Goal: Task Accomplishment & Management: Complete application form

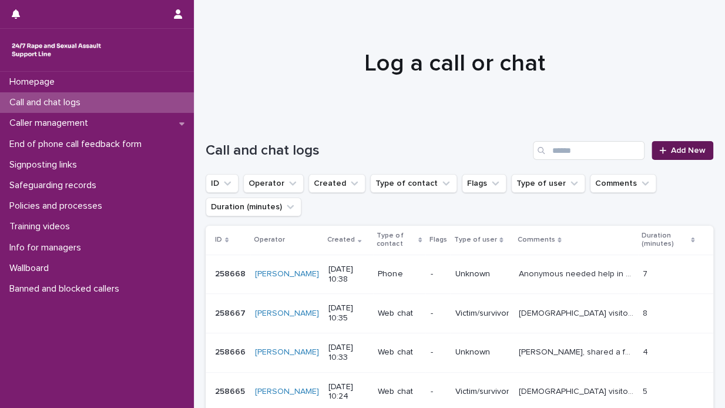
click at [677, 148] on span "Add New" at bounding box center [688, 150] width 35 height 8
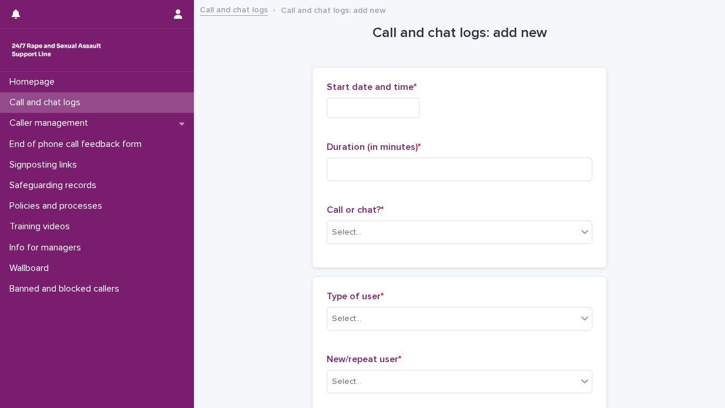
drag, startPoint x: 332, startPoint y: 106, endPoint x: 332, endPoint y: 113, distance: 7.6
click at [332, 108] on input "text" at bounding box center [373, 108] width 93 height 21
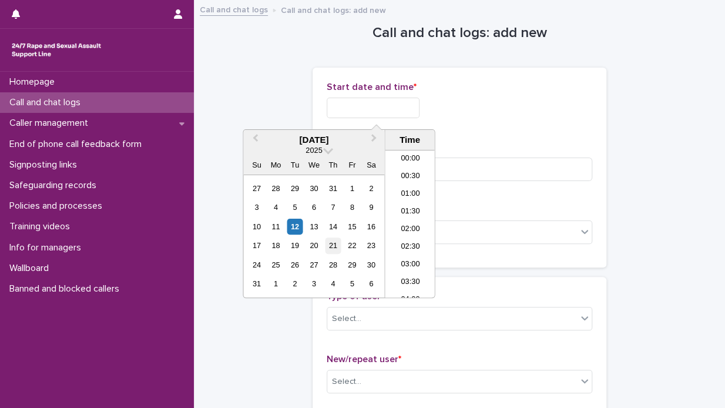
scroll to position [306, 0]
click at [293, 224] on div "12" at bounding box center [295, 227] width 16 height 16
click at [416, 228] on li "10:30" at bounding box center [410, 224] width 50 height 18
click at [390, 109] on input "**********" at bounding box center [373, 108] width 93 height 21
type input "**********"
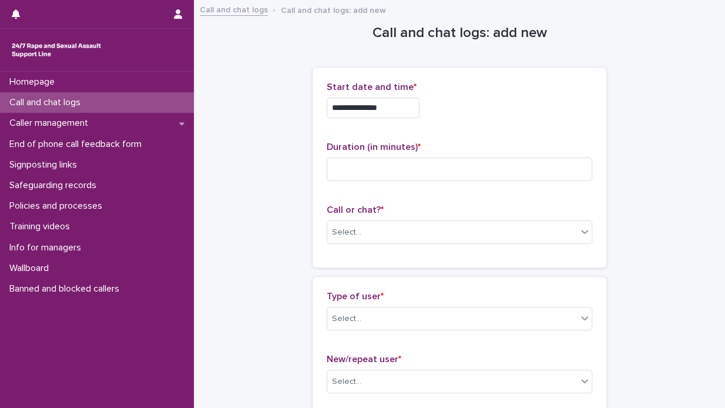
click at [464, 96] on div "**********" at bounding box center [460, 105] width 266 height 46
click at [341, 164] on input at bounding box center [460, 169] width 266 height 24
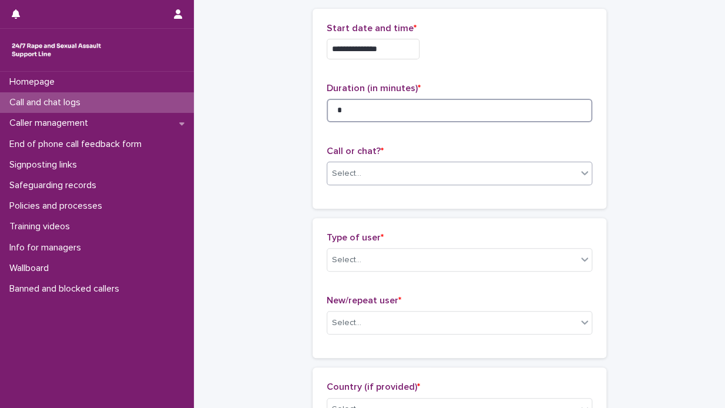
type input "*"
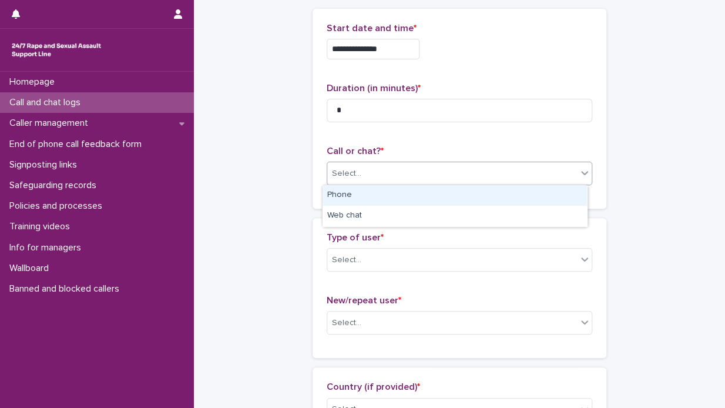
click at [581, 176] on icon at bounding box center [585, 173] width 12 height 12
click at [560, 192] on div "Phone" at bounding box center [455, 195] width 264 height 21
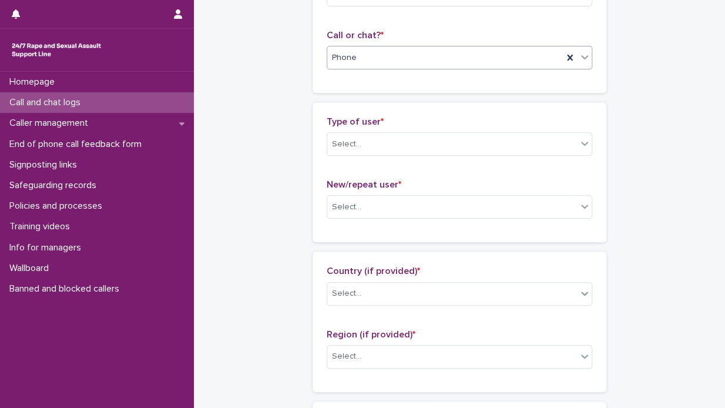
scroll to position [176, 0]
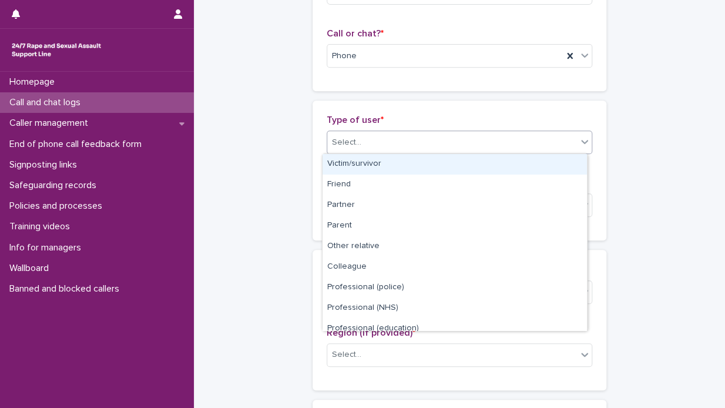
click at [583, 145] on icon at bounding box center [585, 142] width 12 height 12
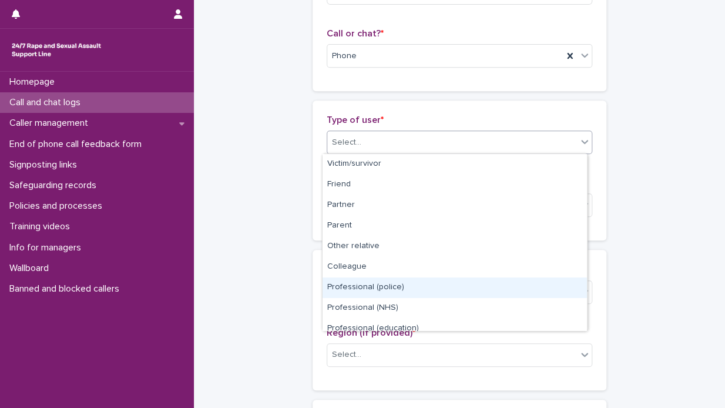
click at [475, 283] on div "Professional (police)" at bounding box center [455, 287] width 264 height 21
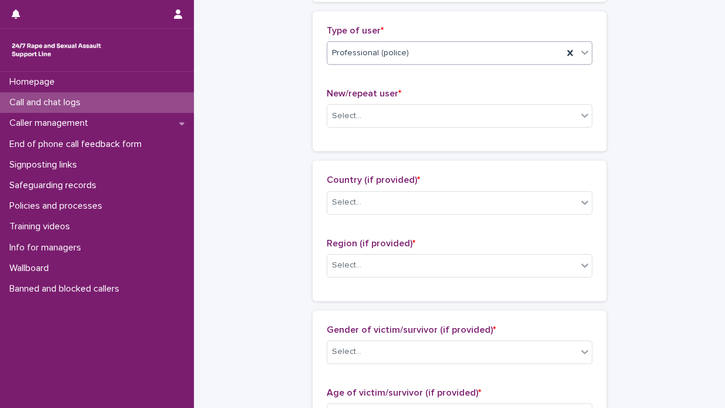
scroll to position [294, 0]
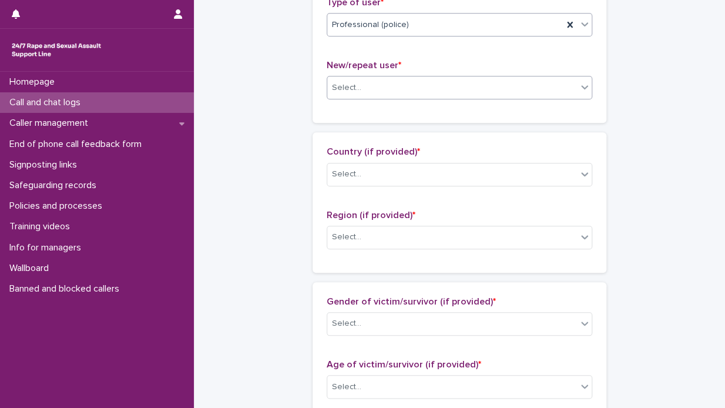
click at [581, 88] on icon at bounding box center [584, 88] width 7 height 4
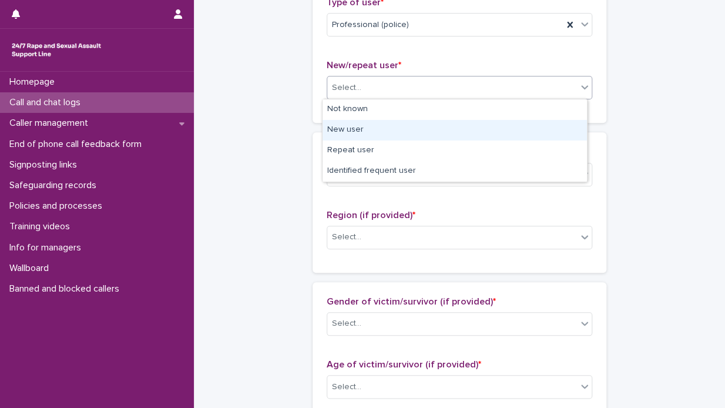
click at [504, 130] on div "New user" at bounding box center [455, 130] width 264 height 21
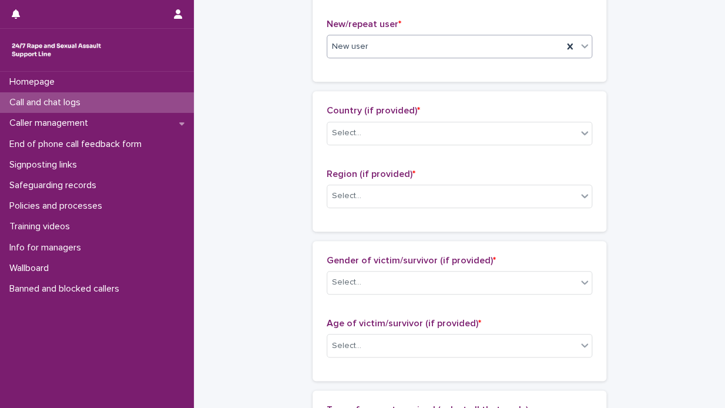
scroll to position [353, 0]
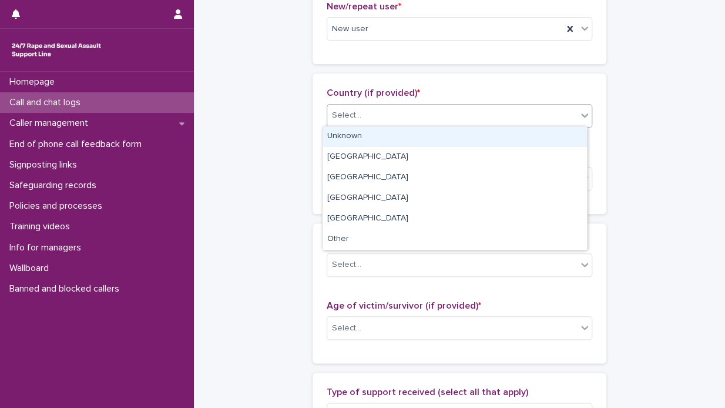
click at [582, 113] on icon at bounding box center [584, 115] width 7 height 4
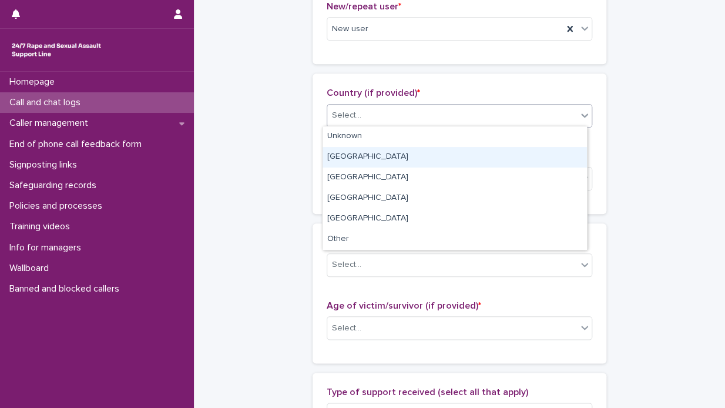
click at [498, 152] on div "[GEOGRAPHIC_DATA]" at bounding box center [455, 157] width 264 height 21
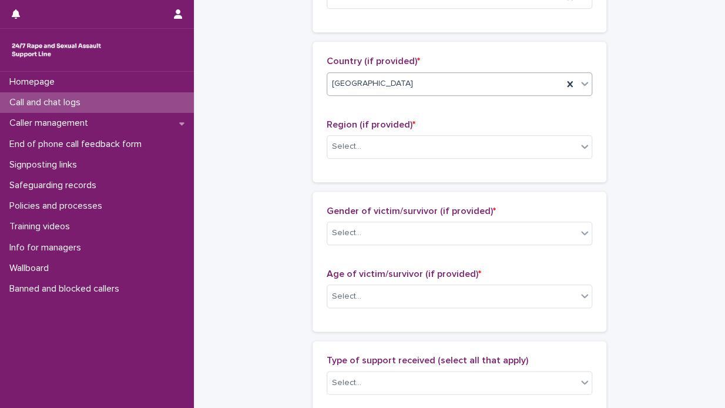
scroll to position [411, 0]
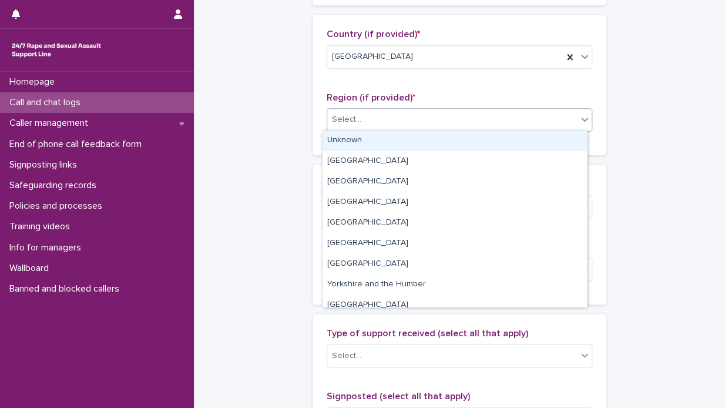
click at [582, 116] on icon at bounding box center [585, 119] width 12 height 12
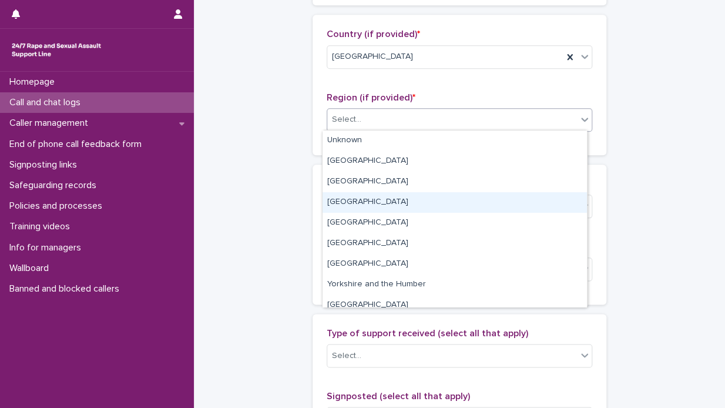
click at [487, 204] on div "[GEOGRAPHIC_DATA]" at bounding box center [455, 202] width 264 height 21
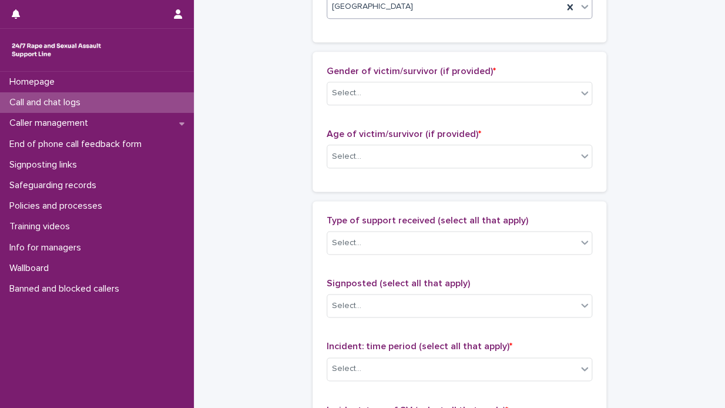
scroll to position [529, 0]
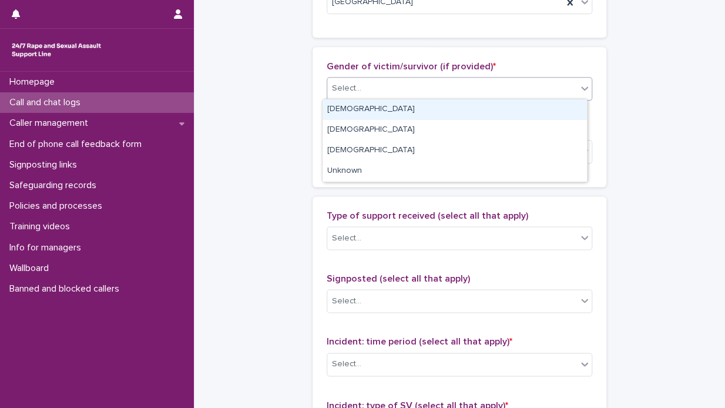
click at [584, 88] on icon at bounding box center [585, 88] width 12 height 12
click at [544, 114] on div "[DEMOGRAPHIC_DATA]" at bounding box center [455, 109] width 264 height 21
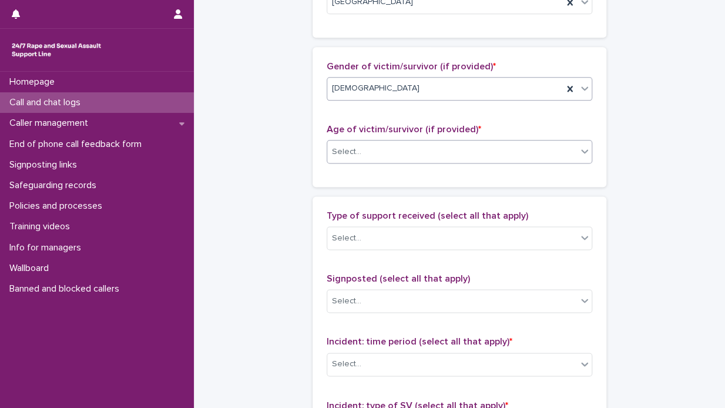
click at [580, 147] on icon at bounding box center [585, 151] width 12 height 12
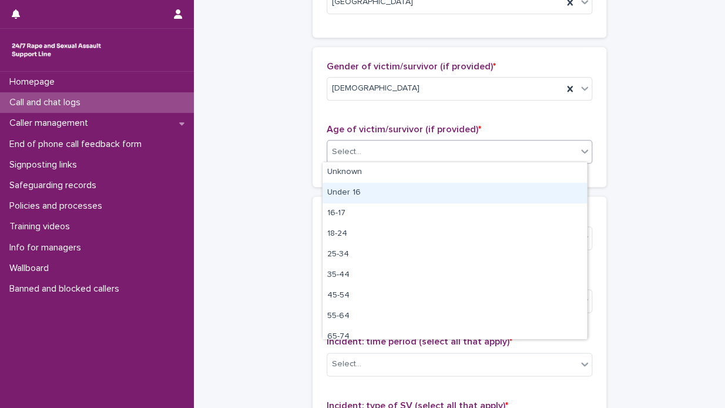
click at [504, 187] on div "Under 16" at bounding box center [455, 193] width 264 height 21
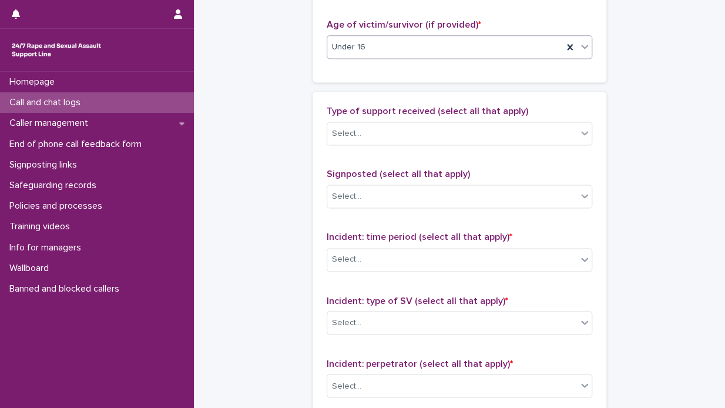
scroll to position [646, 0]
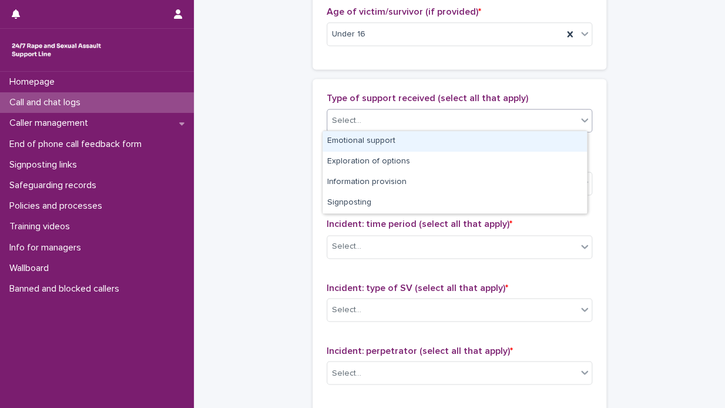
click at [581, 118] on icon at bounding box center [584, 120] width 7 height 4
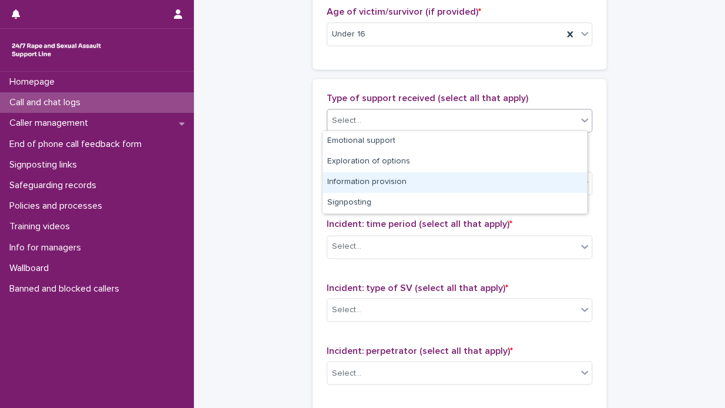
click at [488, 177] on div "Information provision" at bounding box center [455, 182] width 264 height 21
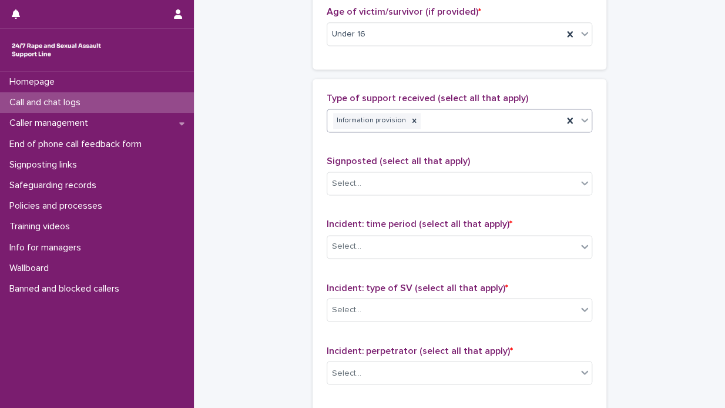
click at [579, 116] on icon at bounding box center [585, 120] width 12 height 12
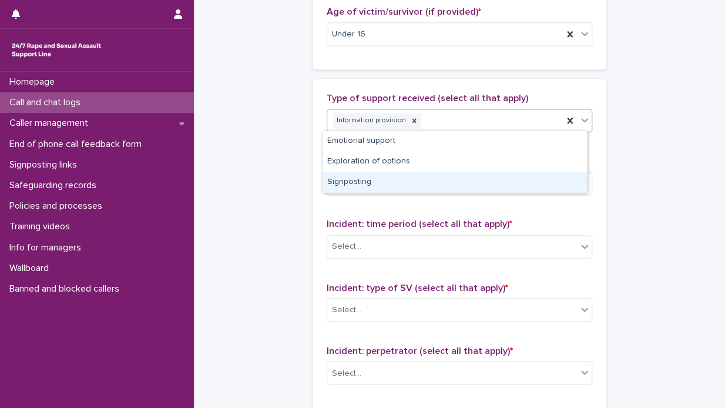
click at [481, 177] on div "Signposting" at bounding box center [455, 182] width 264 height 21
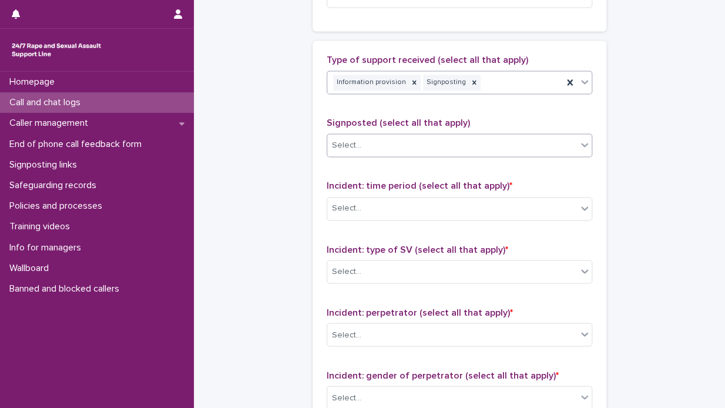
scroll to position [705, 0]
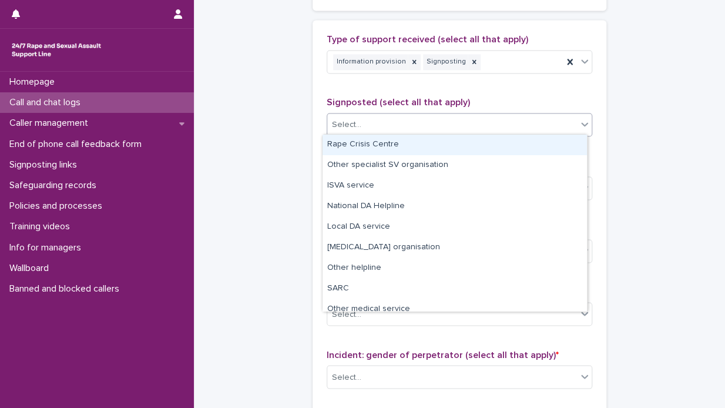
click at [581, 123] on icon at bounding box center [584, 125] width 7 height 4
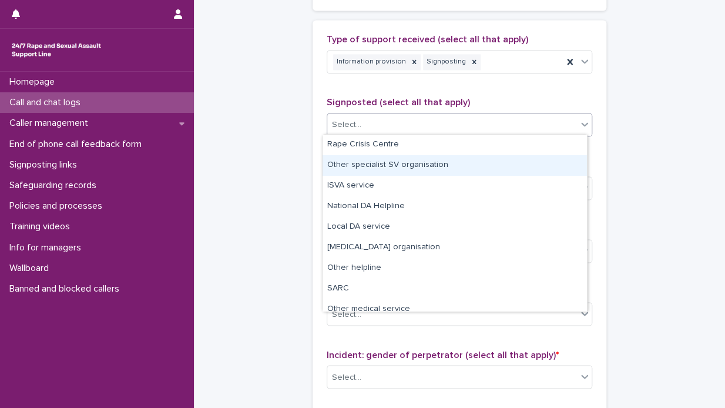
click at [508, 167] on div "Other specialist SV organisation" at bounding box center [455, 165] width 264 height 21
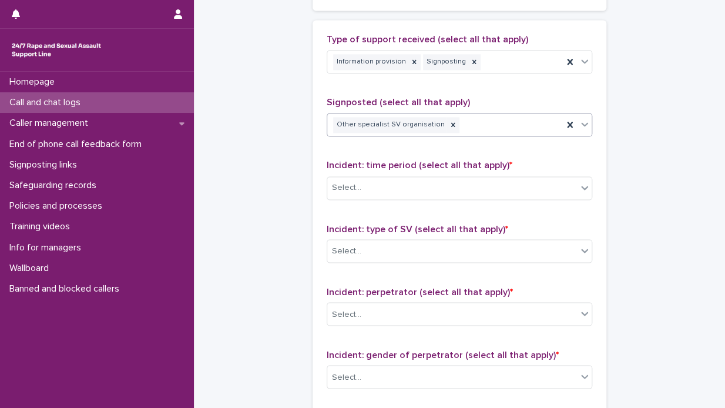
click at [585, 120] on icon at bounding box center [585, 124] width 12 height 12
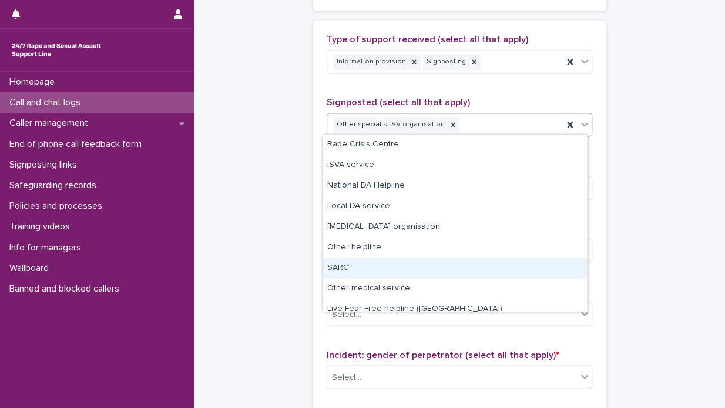
drag, startPoint x: 454, startPoint y: 257, endPoint x: 448, endPoint y: 267, distance: 11.6
click at [448, 267] on div "SARC" at bounding box center [455, 268] width 264 height 21
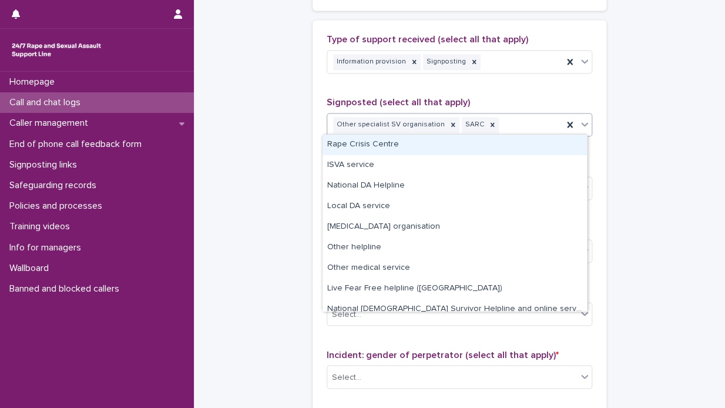
click at [581, 118] on icon at bounding box center [585, 124] width 12 height 12
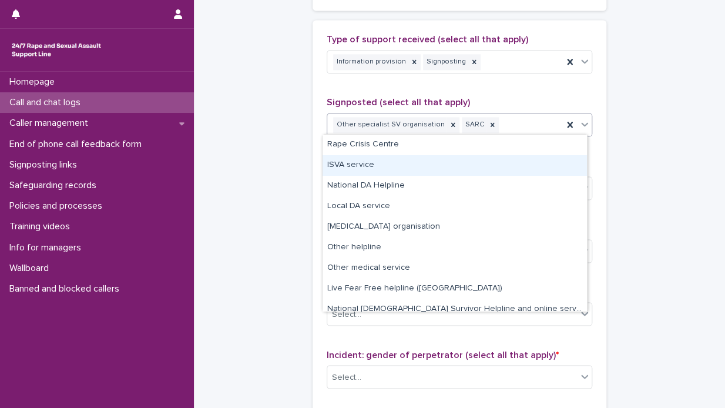
click at [512, 172] on div "ISVA service" at bounding box center [455, 165] width 264 height 21
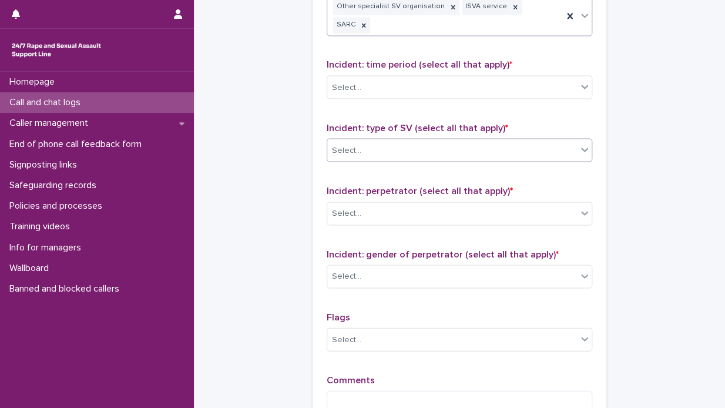
scroll to position [823, 0]
click at [581, 80] on icon at bounding box center [585, 86] width 12 height 12
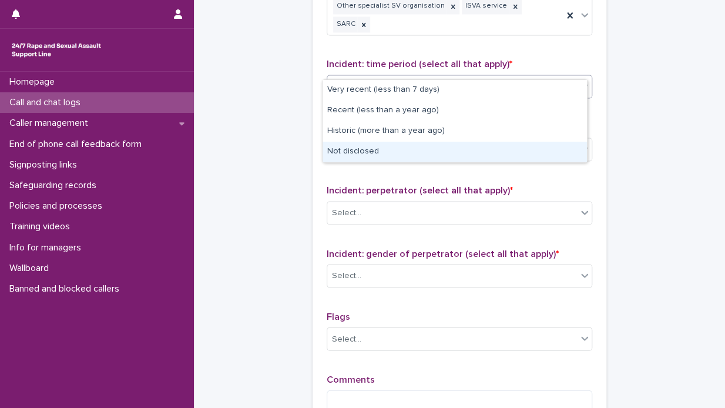
click at [467, 153] on div "Not disclosed" at bounding box center [455, 152] width 264 height 21
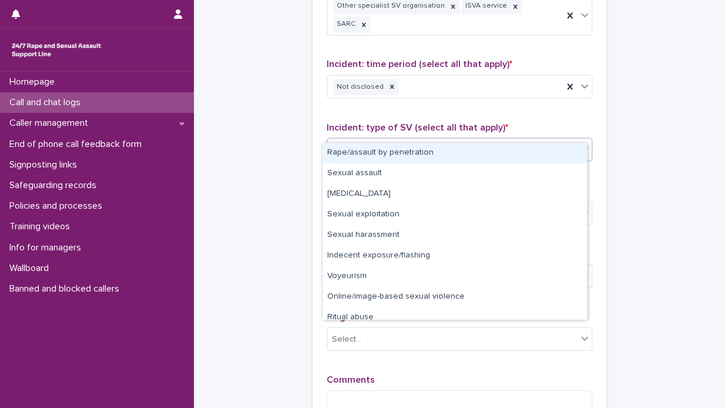
click at [583, 147] on icon at bounding box center [584, 149] width 7 height 4
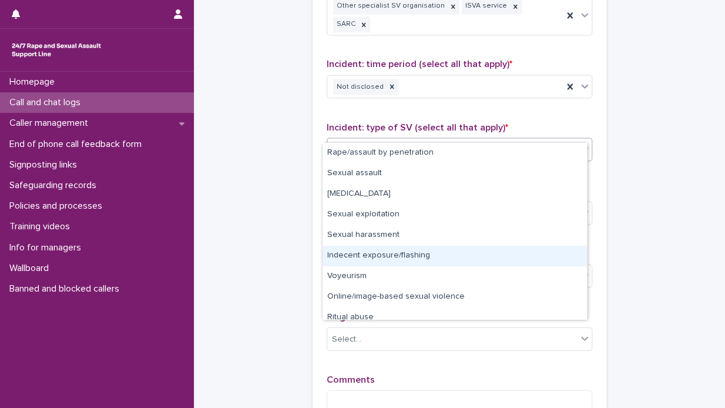
scroll to position [29, 0]
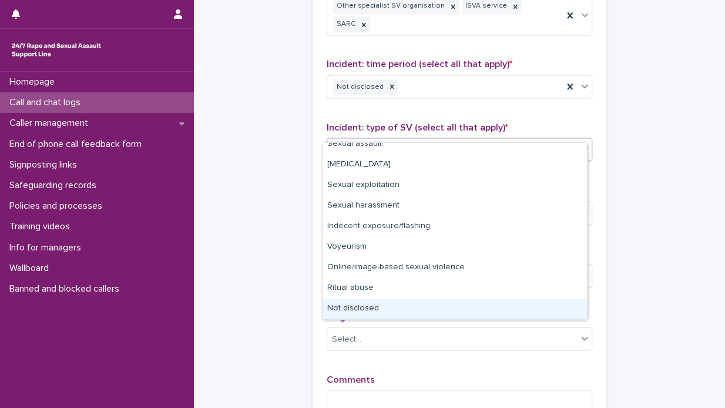
drag, startPoint x: 437, startPoint y: 297, endPoint x: 428, endPoint y: 311, distance: 16.9
click at [428, 311] on div "Not disclosed" at bounding box center [455, 309] width 264 height 21
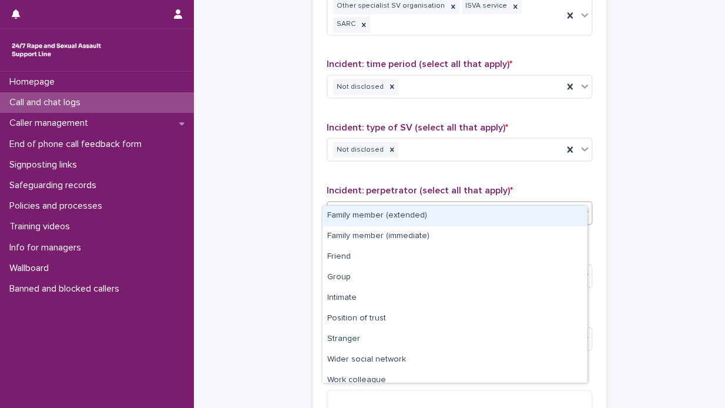
click at [581, 210] on icon at bounding box center [584, 212] width 7 height 4
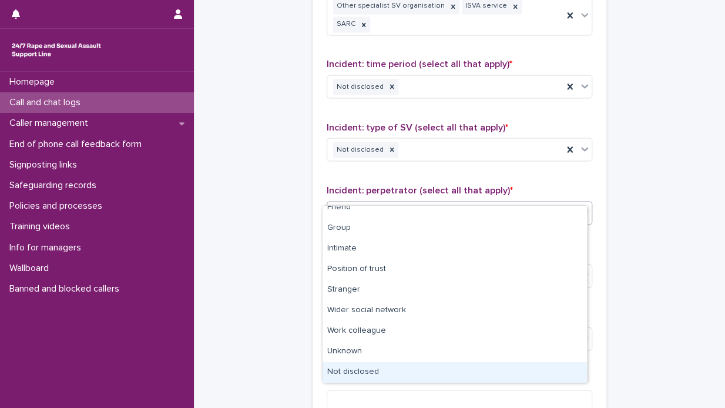
click at [459, 370] on div "Not disclosed" at bounding box center [455, 372] width 264 height 21
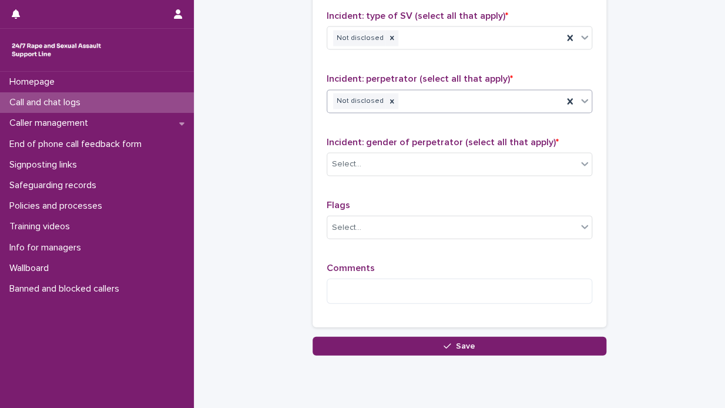
scroll to position [940, 0]
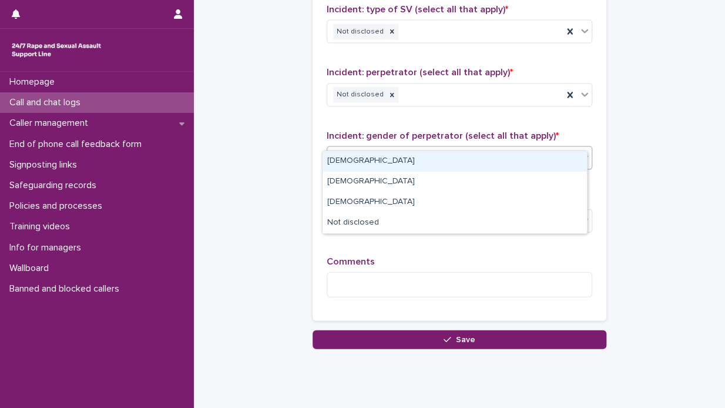
click at [580, 152] on icon at bounding box center [585, 158] width 12 height 12
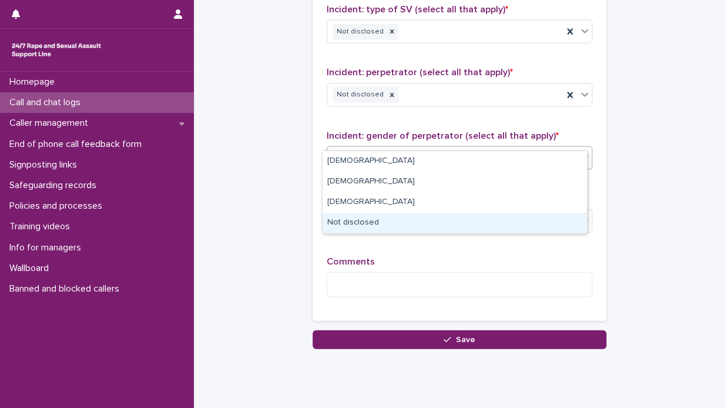
click at [508, 229] on div "Not disclosed" at bounding box center [455, 223] width 264 height 21
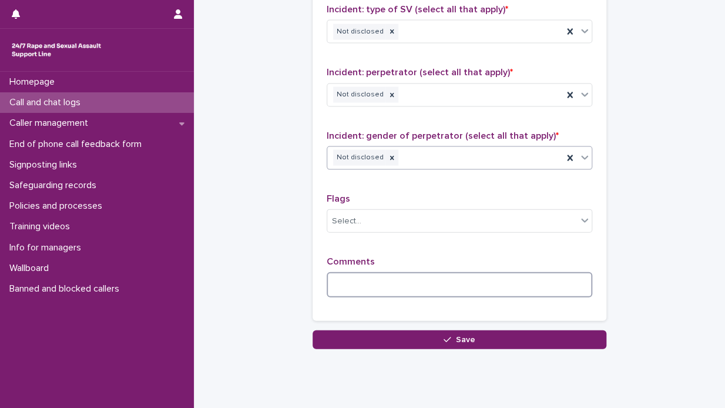
click at [327, 272] on textarea at bounding box center [460, 284] width 266 height 25
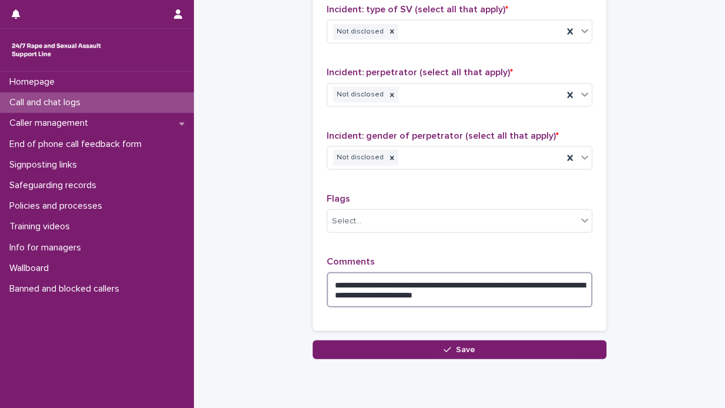
click at [548, 272] on textarea "**********" at bounding box center [460, 289] width 266 height 35
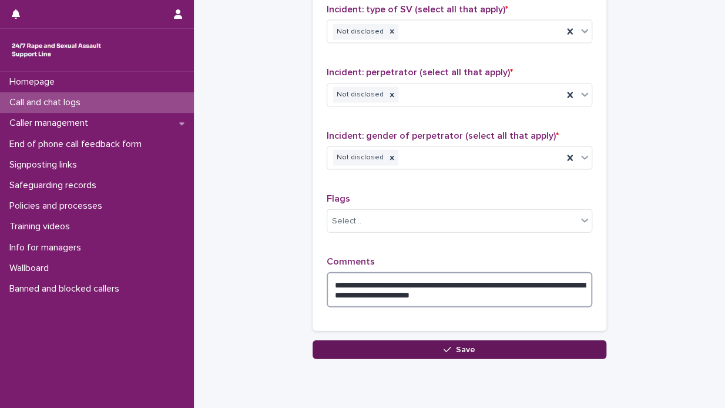
type textarea "**********"
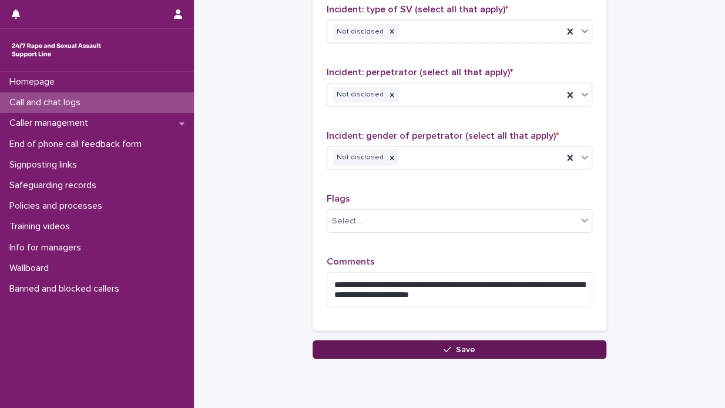
click at [474, 340] on button "Save" at bounding box center [460, 349] width 294 height 19
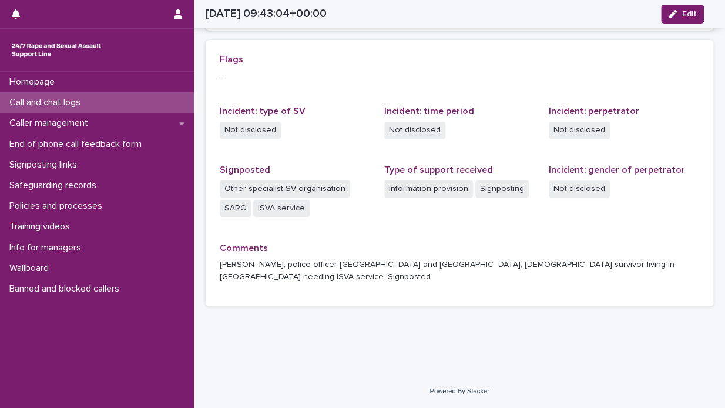
scroll to position [247, 0]
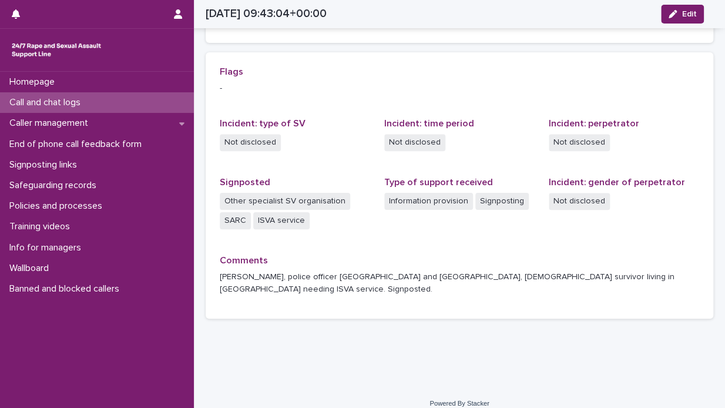
click at [115, 102] on div "Call and chat logs" at bounding box center [97, 102] width 194 height 21
